Goal: Information Seeking & Learning: Find specific fact

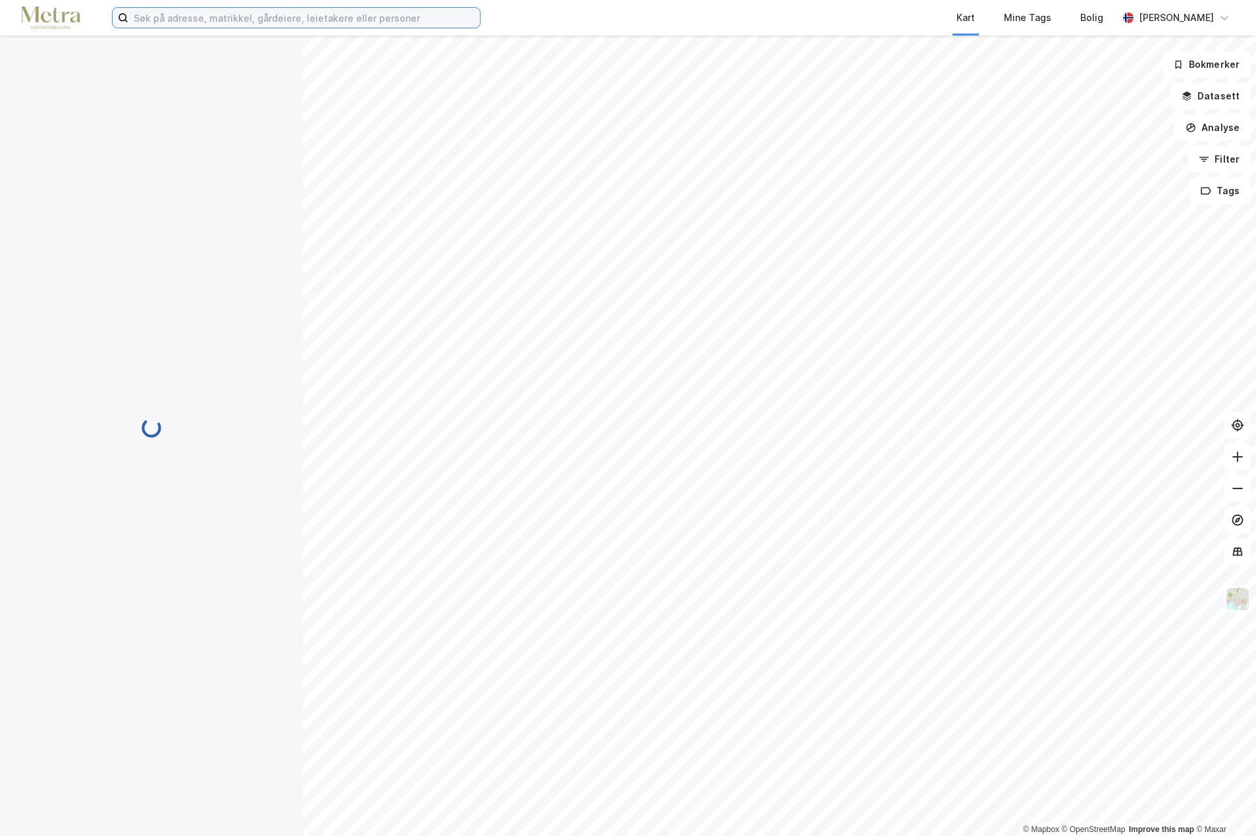
click at [205, 14] on input at bounding box center [303, 18] width 351 height 20
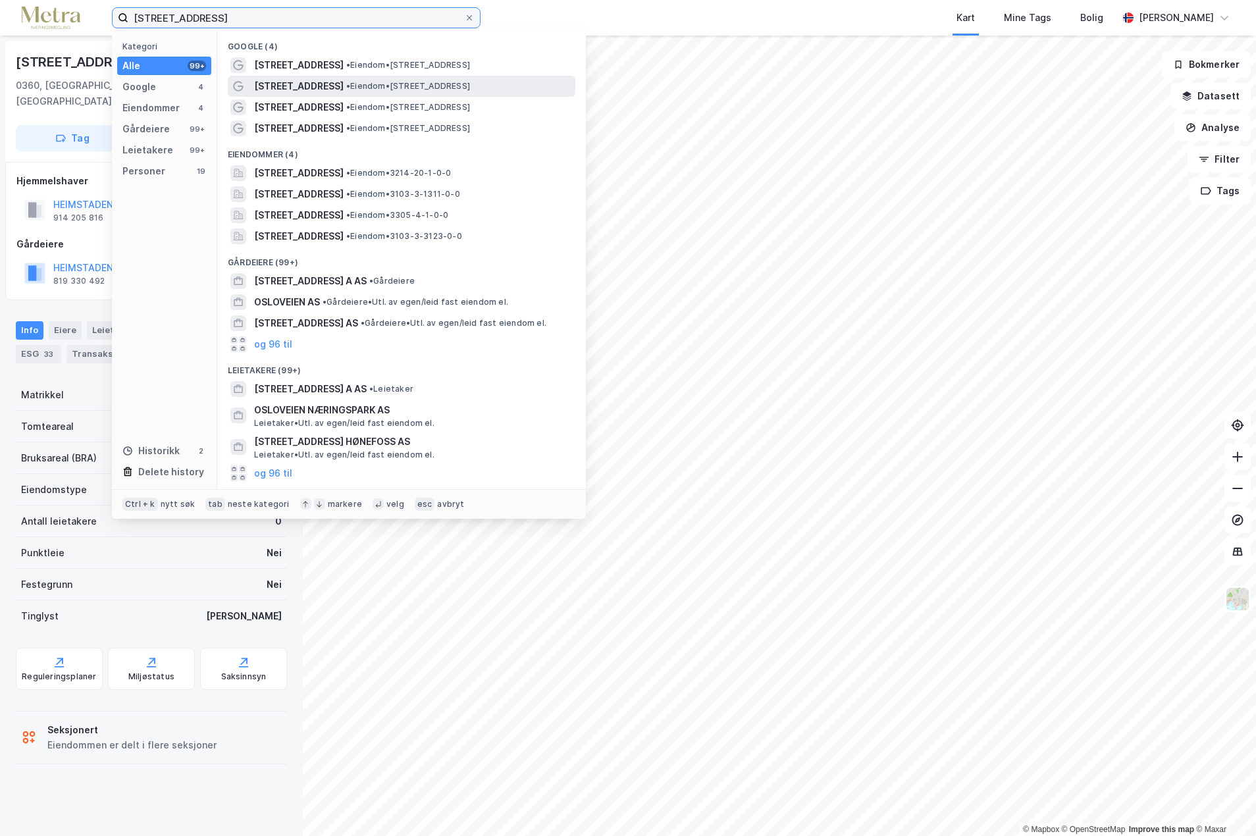
type input "[STREET_ADDRESS]"
click at [403, 80] on div "[STREET_ADDRESS] • Eiendom • [STREET_ADDRESS]" at bounding box center [413, 86] width 319 height 16
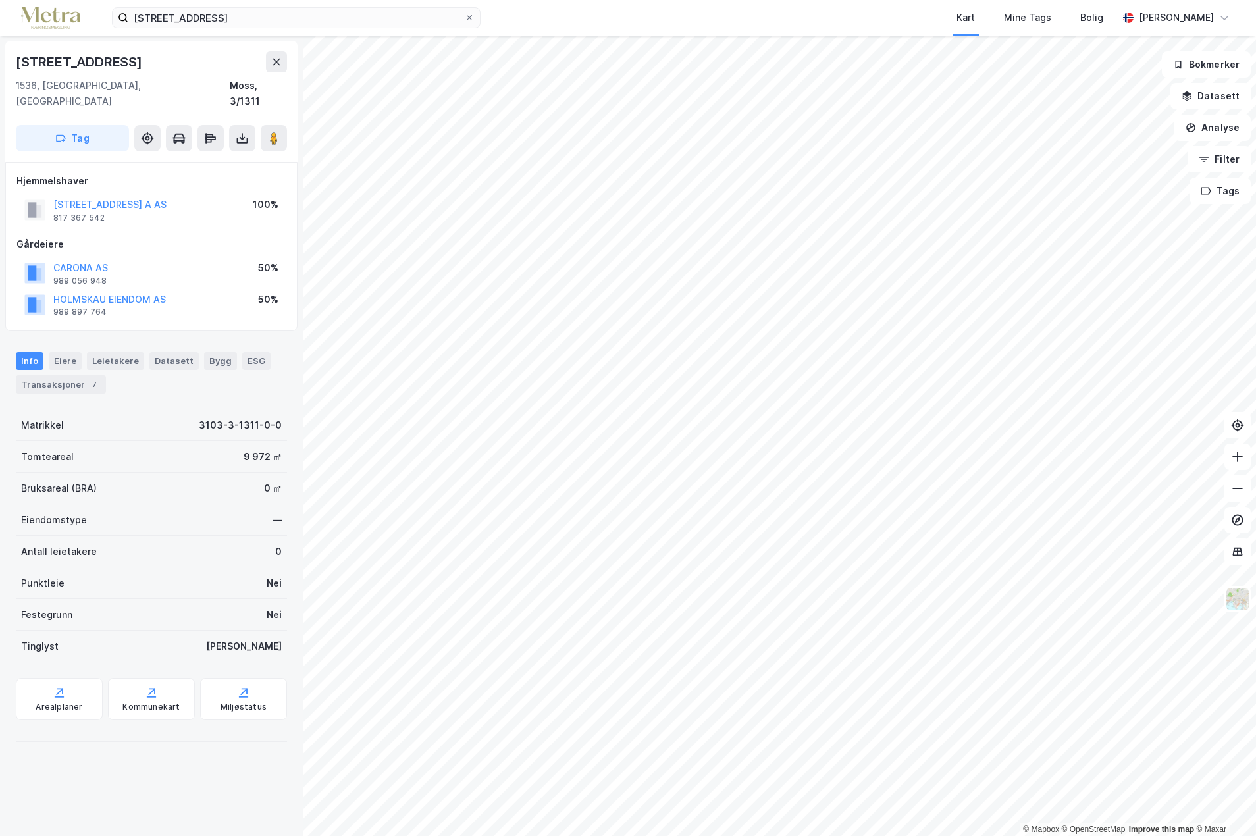
click at [727, 835] on html "[STREET_ADDRESS] Kart Mine Tags Bolig [PERSON_NAME] © Mapbox © OpenStreetMap Im…" at bounding box center [628, 418] width 1256 height 836
click at [810, 0] on html "[STREET_ADDRESS] Kart Mine Tags Bolig [PERSON_NAME] © Mapbox © OpenStreetMap Im…" at bounding box center [628, 418] width 1256 height 836
drag, startPoint x: 107, startPoint y: 199, endPoint x: 55, endPoint y: 200, distance: 52.7
click at [55, 200] on div "[STREET_ADDRESS] A AS 817 367 542" at bounding box center [109, 210] width 113 height 26
copy div "817 367 542"
